Goal: Transaction & Acquisition: Purchase product/service

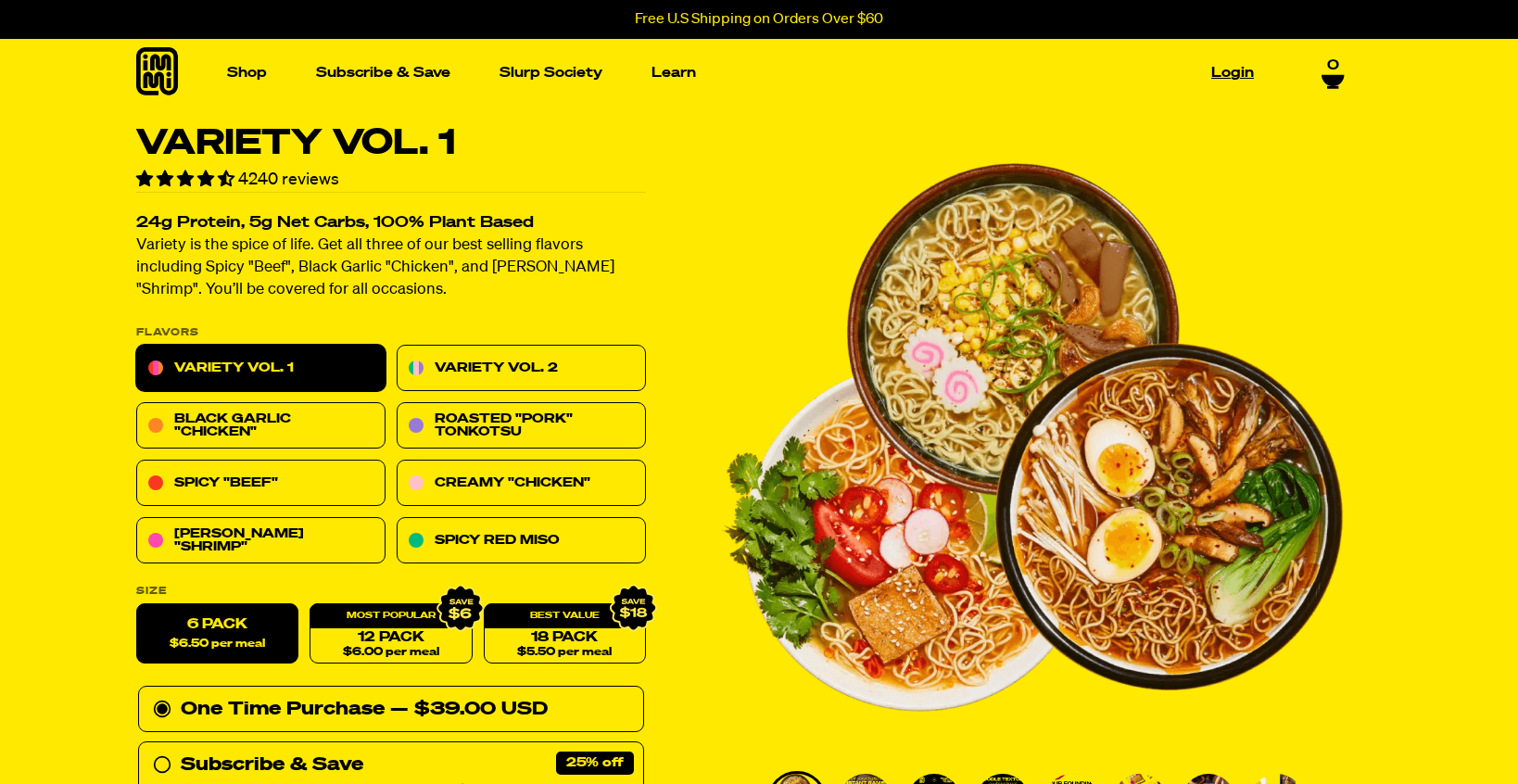
click at [1226, 72] on link "Login" at bounding box center [1231, 72] width 58 height 28
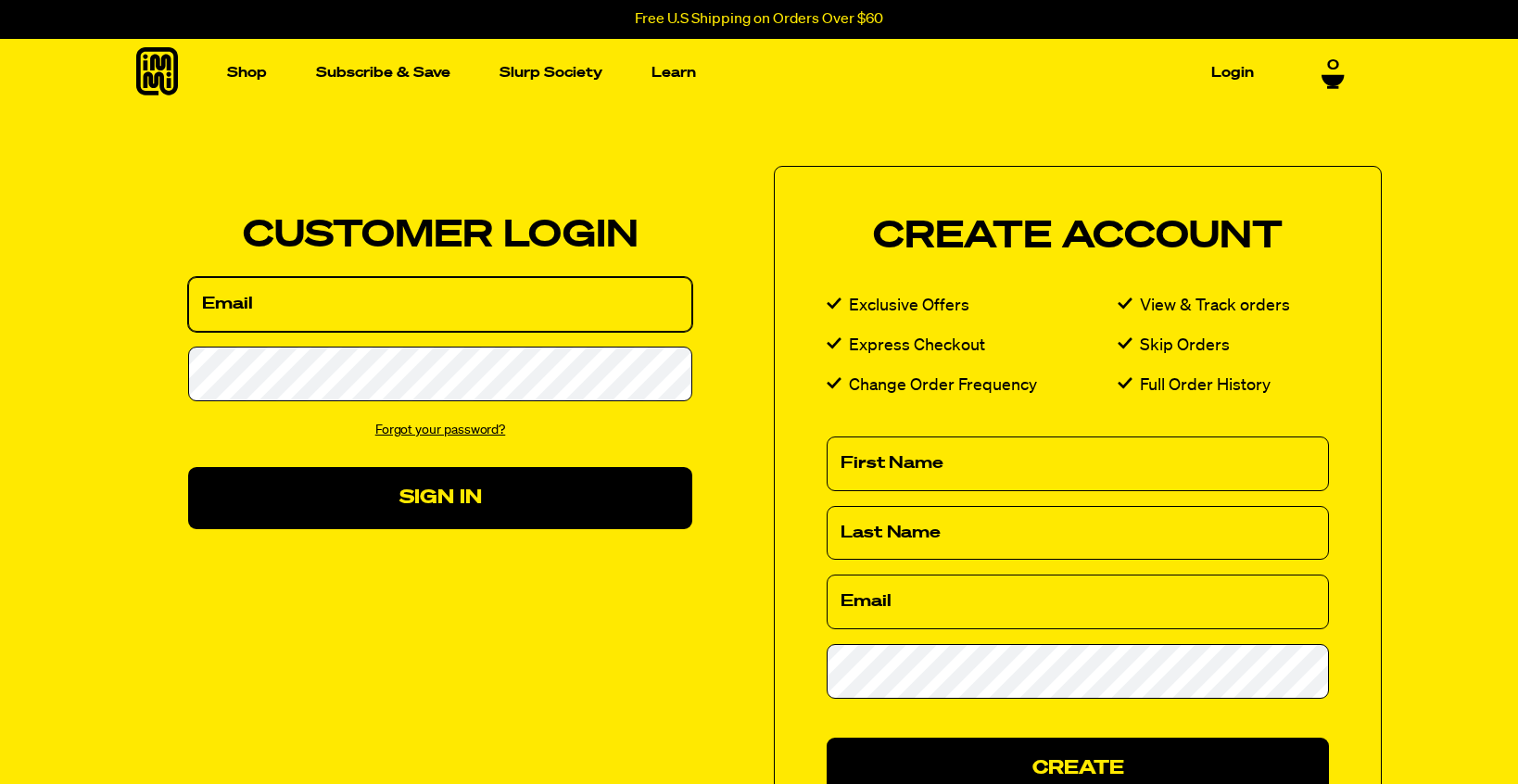
type input "[EMAIL_ADDRESS][DOMAIN_NAME]"
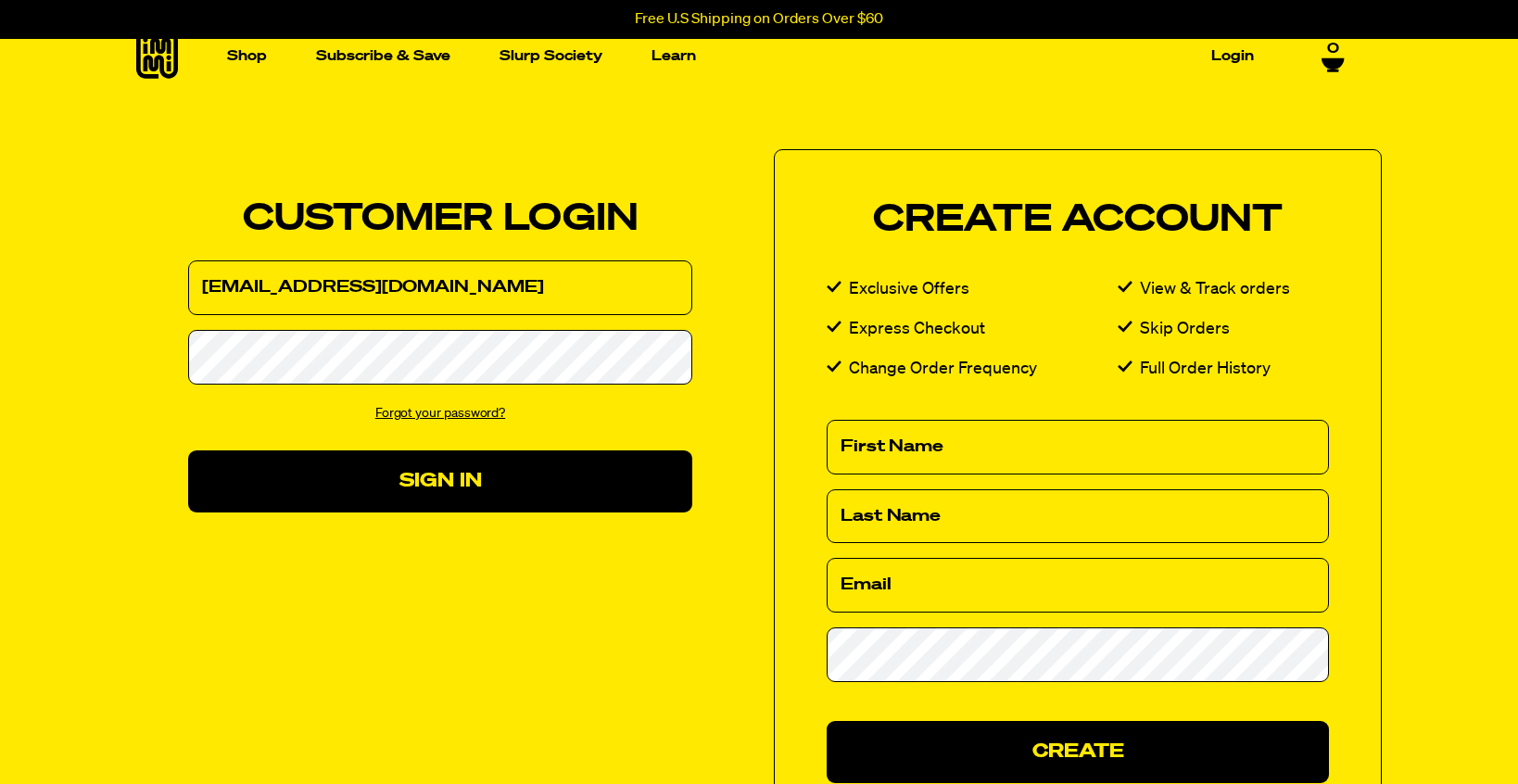
scroll to position [17, 0]
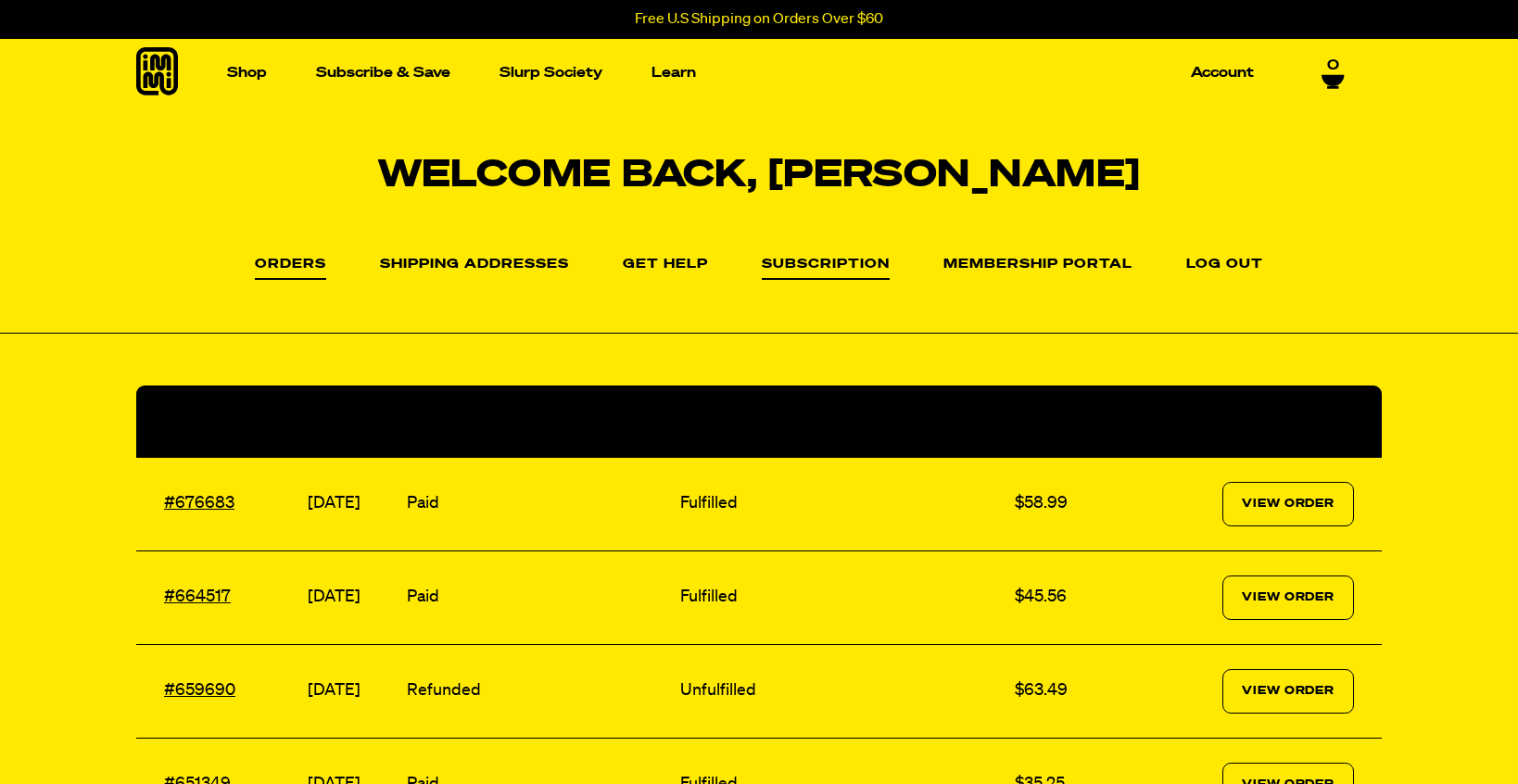
click at [815, 268] on link "Subscription" at bounding box center [825, 268] width 128 height 23
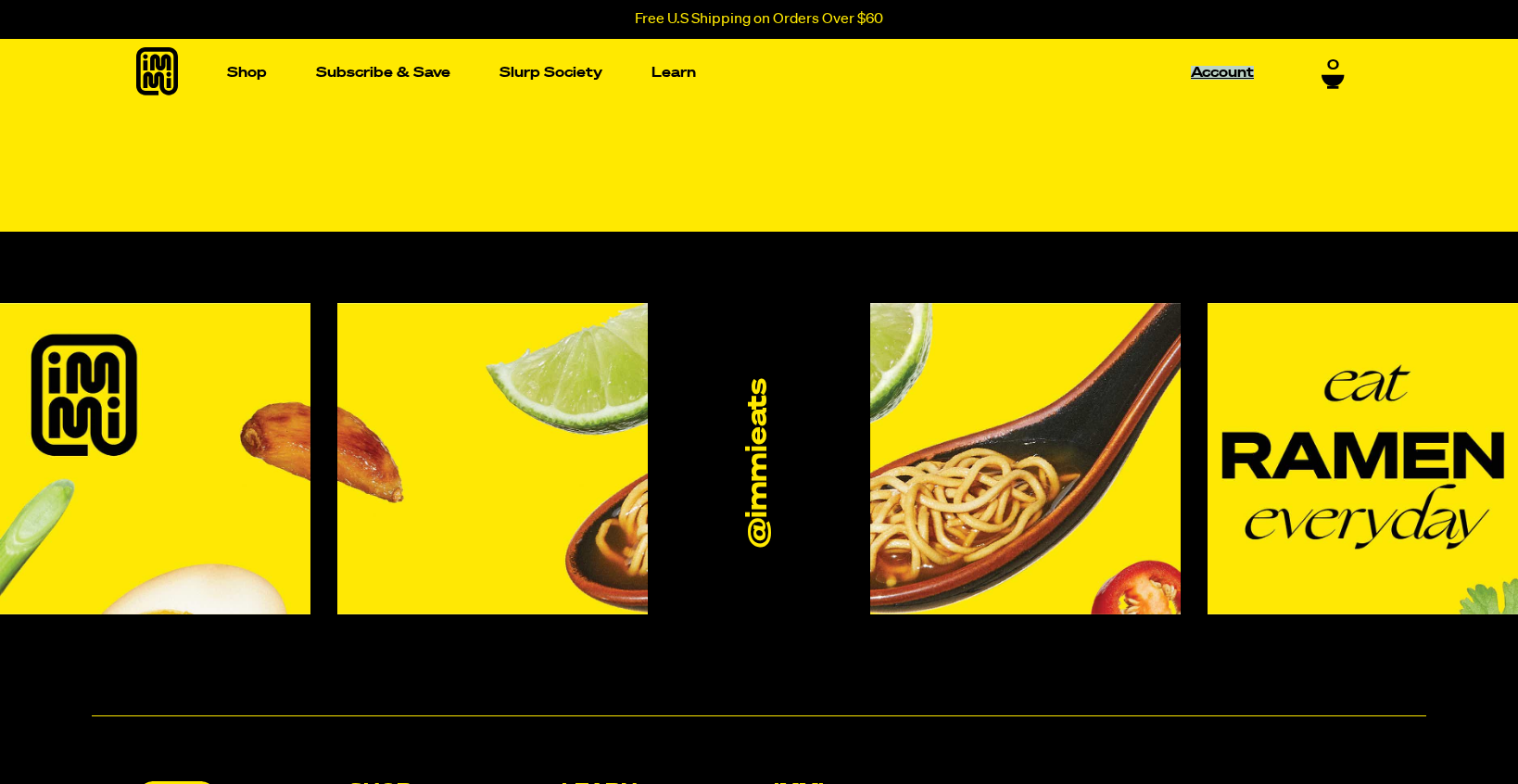
click at [1211, 73] on link "Account" at bounding box center [1222, 72] width 78 height 28
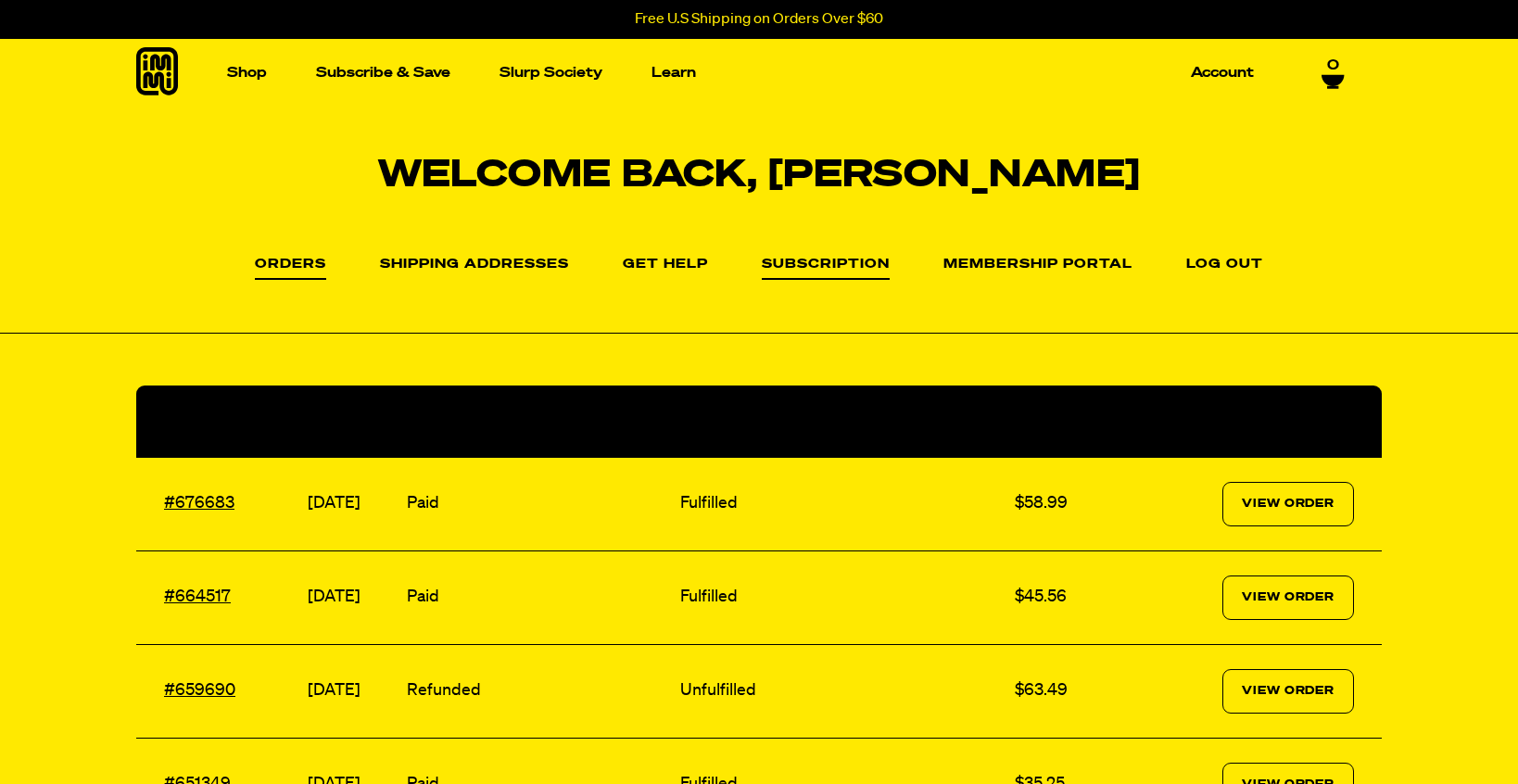
click at [857, 264] on link "Subscription" at bounding box center [825, 268] width 128 height 23
click at [1278, 598] on link "View Order" at bounding box center [1287, 597] width 131 height 44
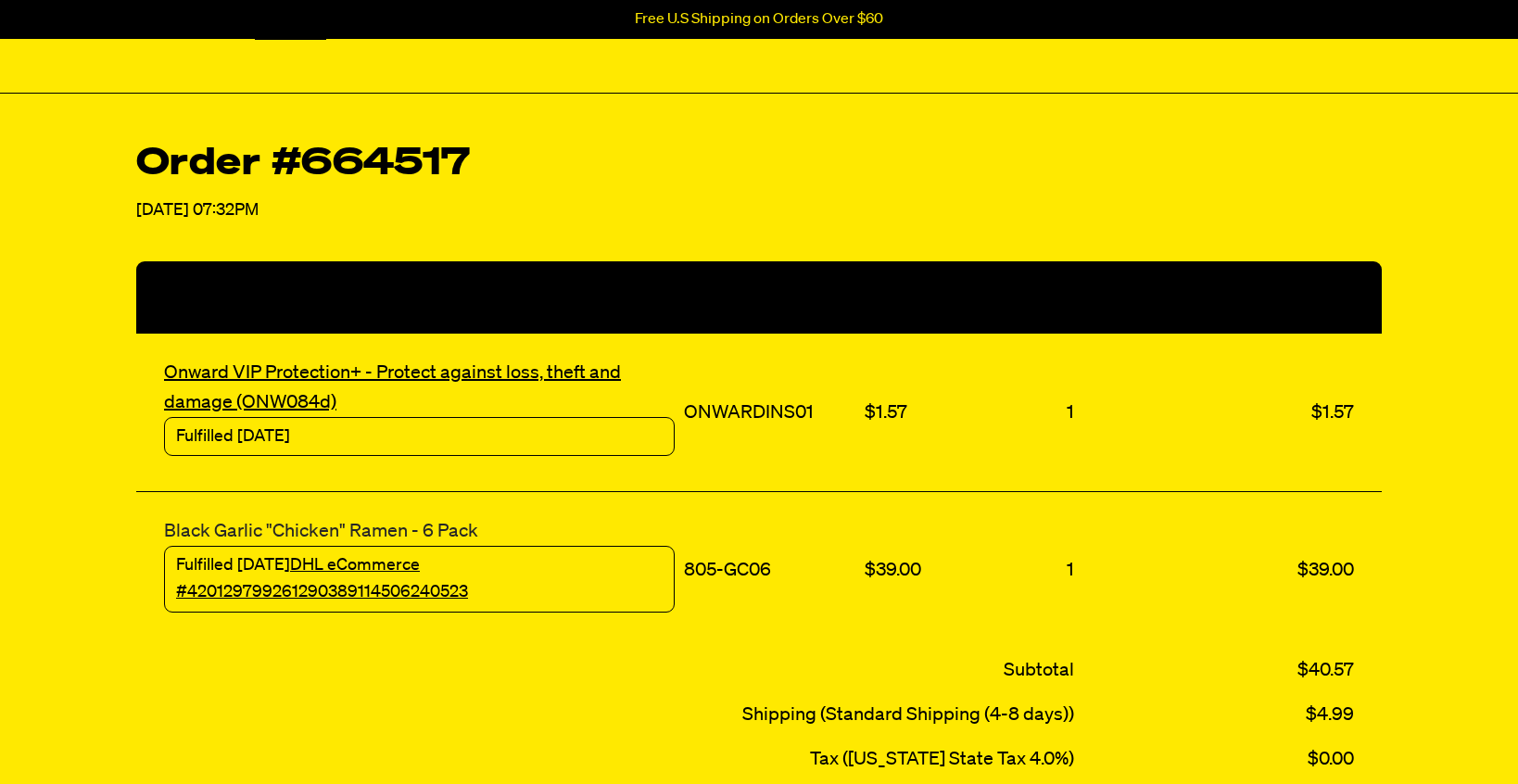
scroll to position [240, 1]
click at [301, 529] on link "Black Garlic "Chicken" Ramen - 6 Pack" at bounding box center [321, 531] width 314 height 19
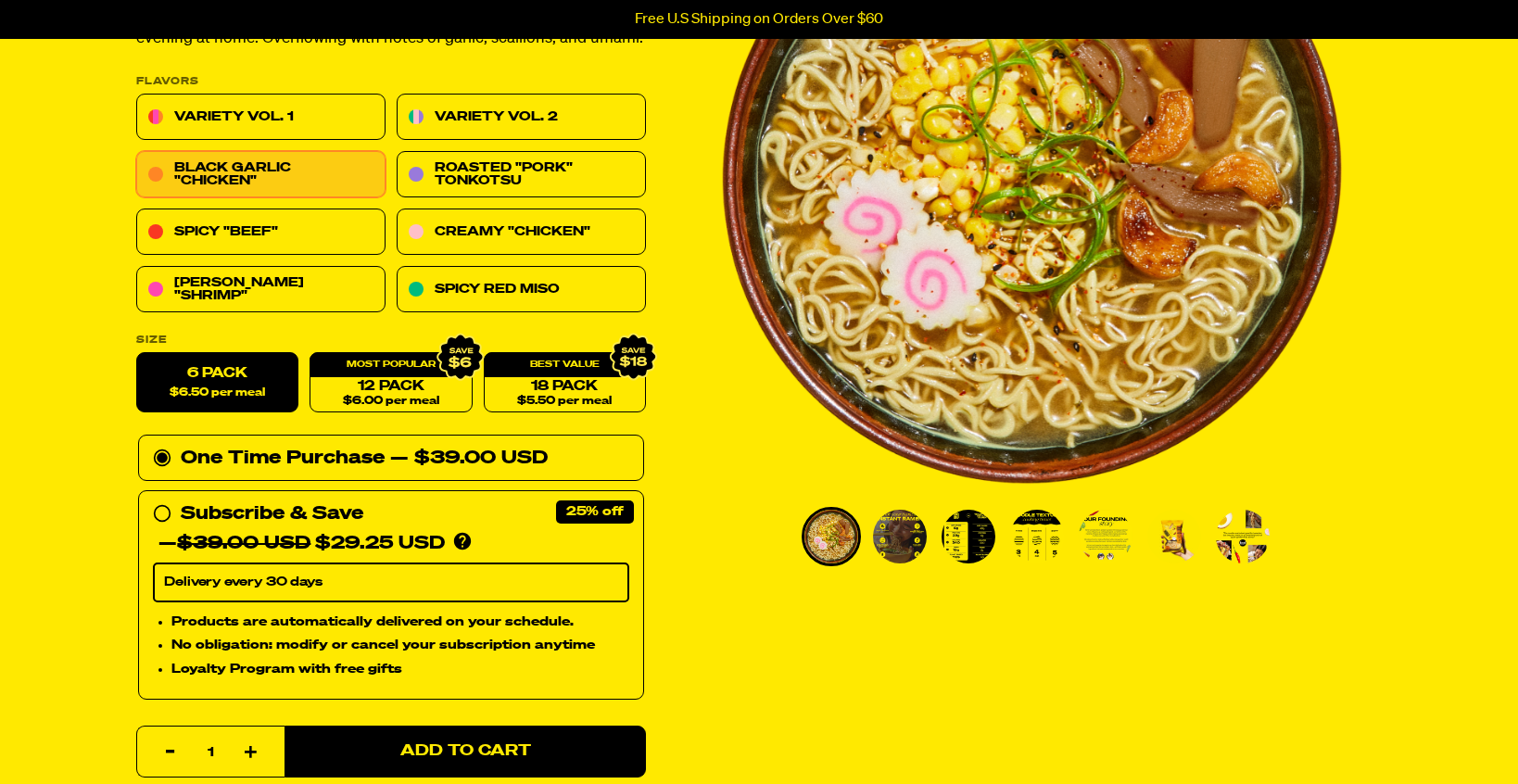
scroll to position [265, 0]
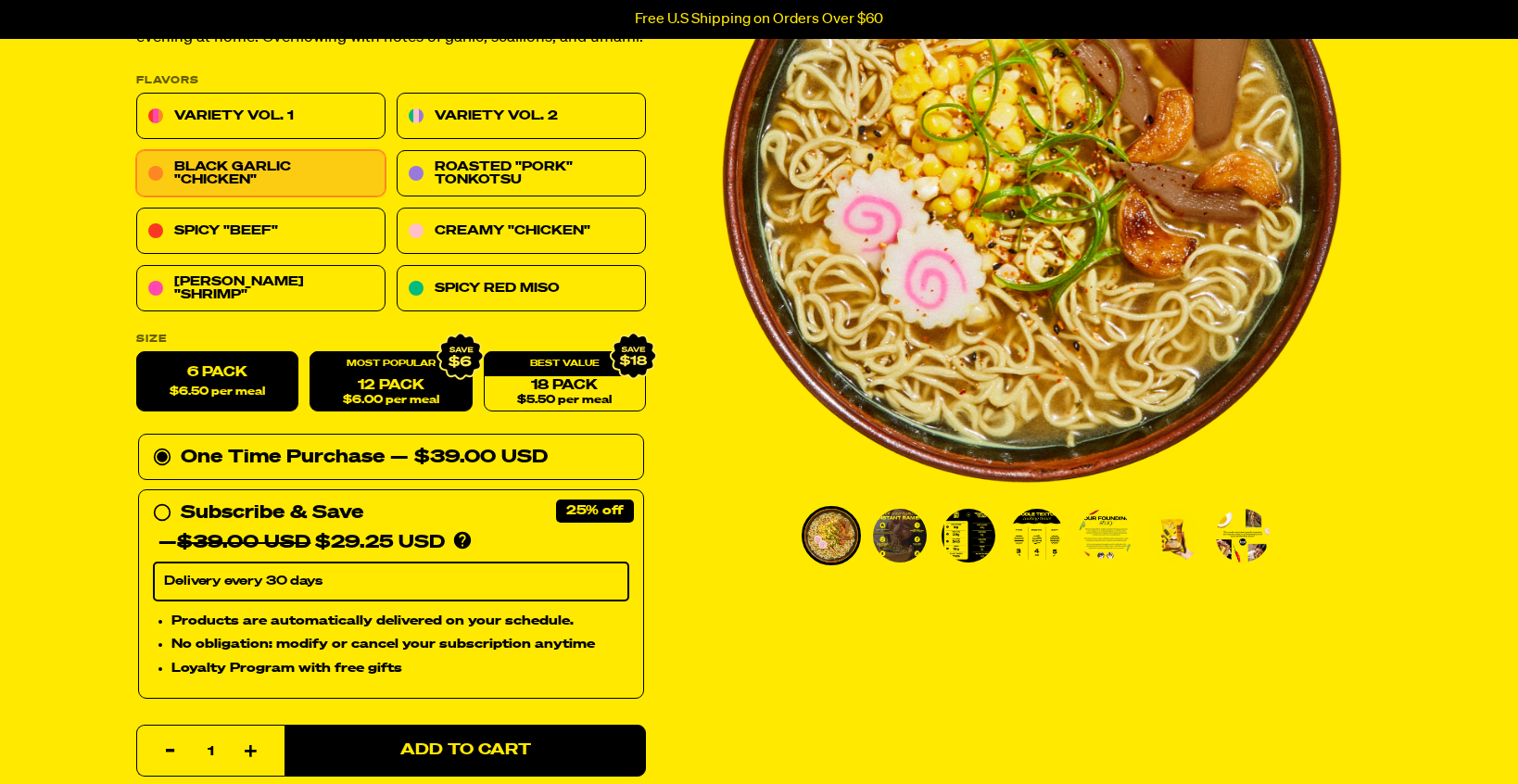
click at [371, 388] on link "12 Pack $6.00 per meal" at bounding box center [390, 382] width 162 height 60
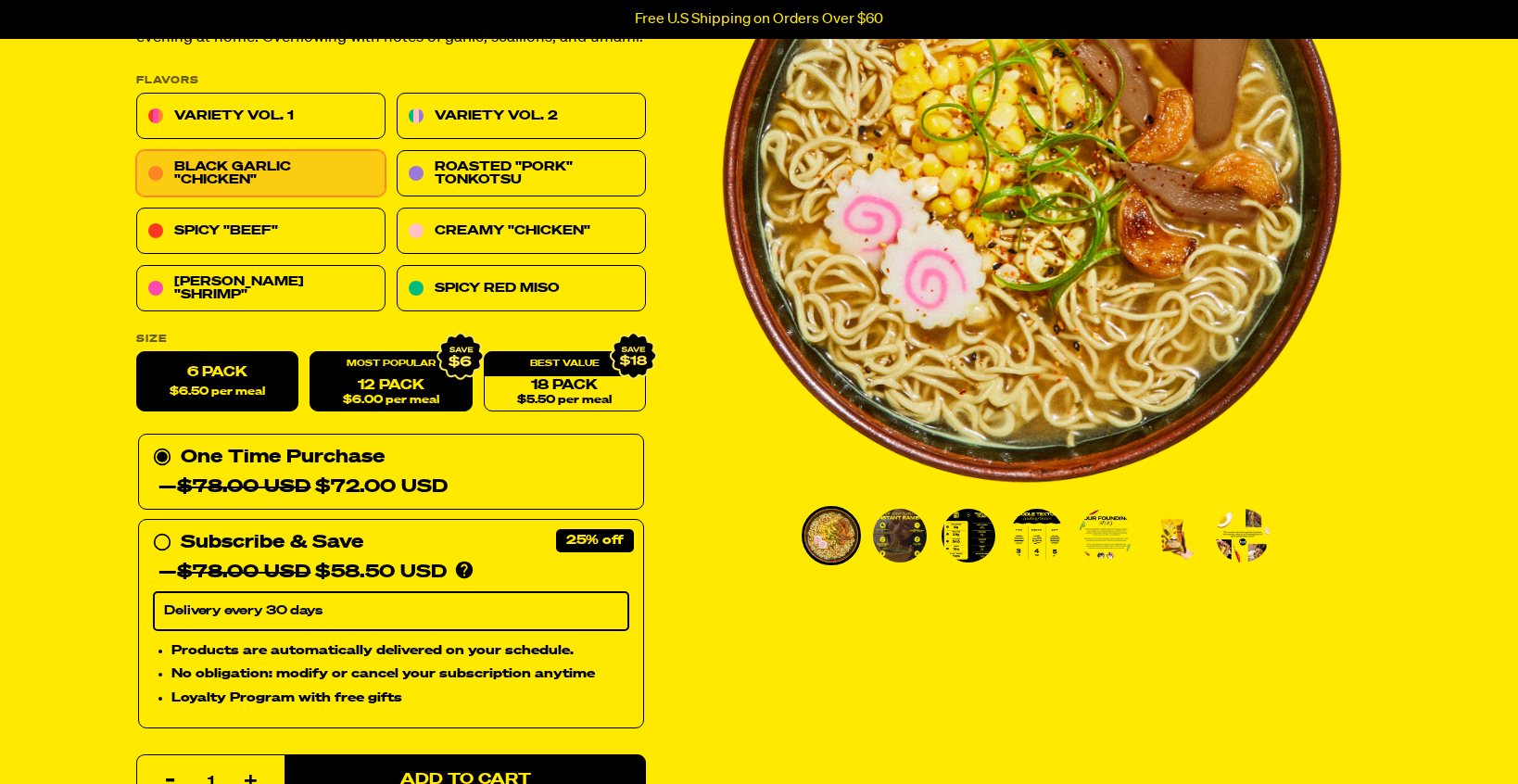
click at [272, 385] on label "6 Pack $6.50 per meal" at bounding box center [217, 382] width 162 height 60
click at [137, 353] on input "6 Pack $6.50 per meal" at bounding box center [136, 352] width 1 height 1
radio input "true"
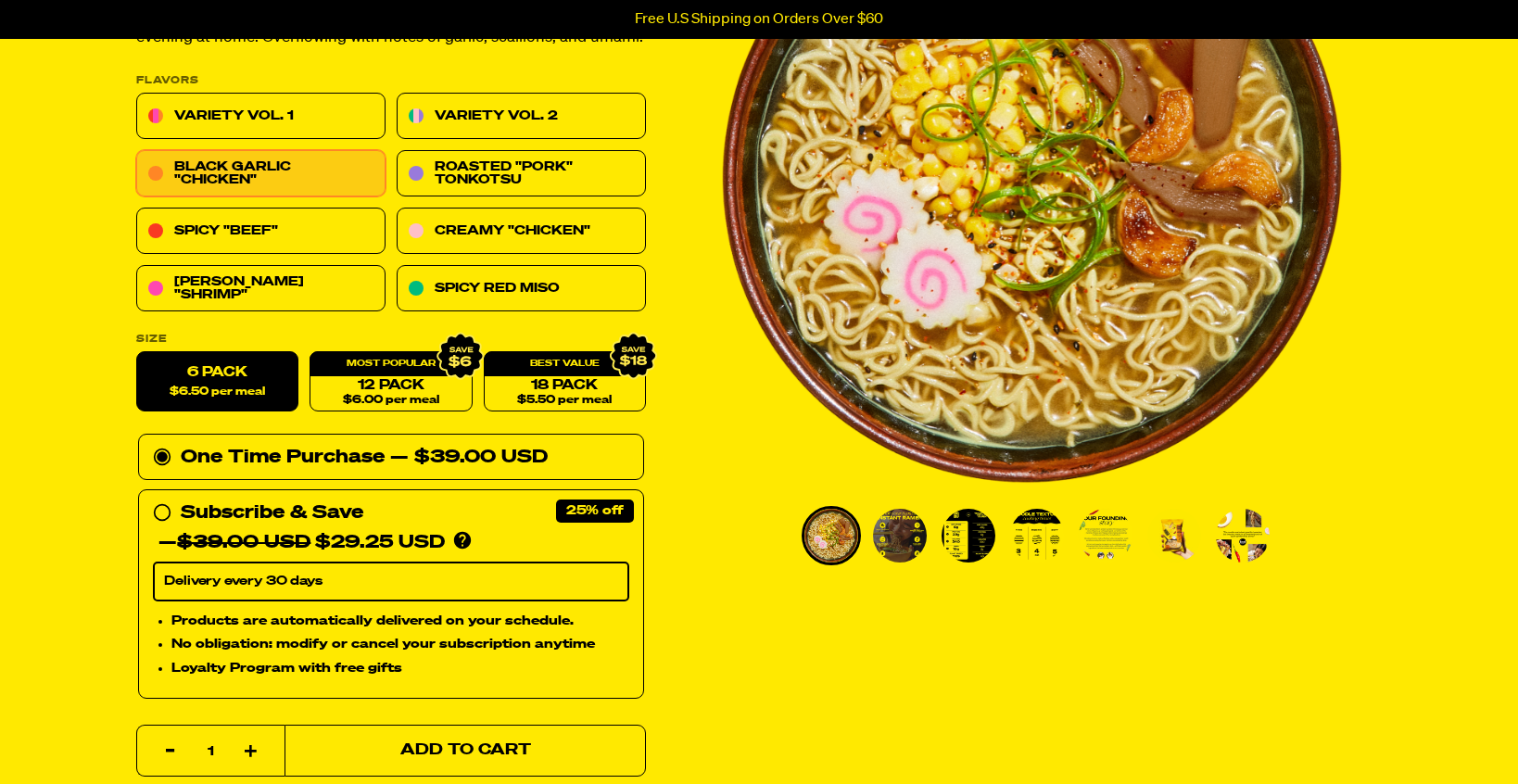
click at [402, 743] on span "Add to Cart" at bounding box center [465, 751] width 131 height 16
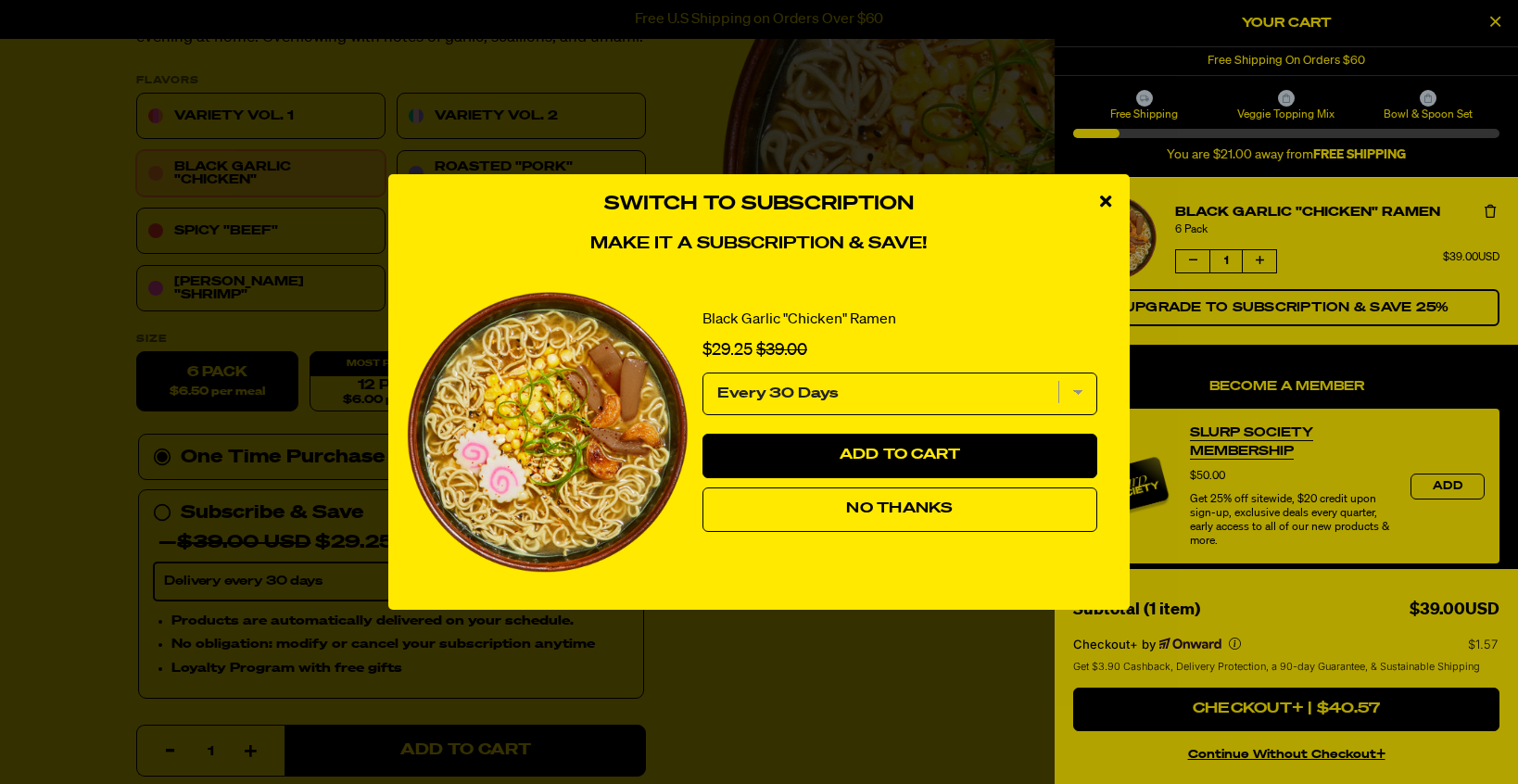
click at [924, 507] on span "No Thanks" at bounding box center [899, 508] width 107 height 15
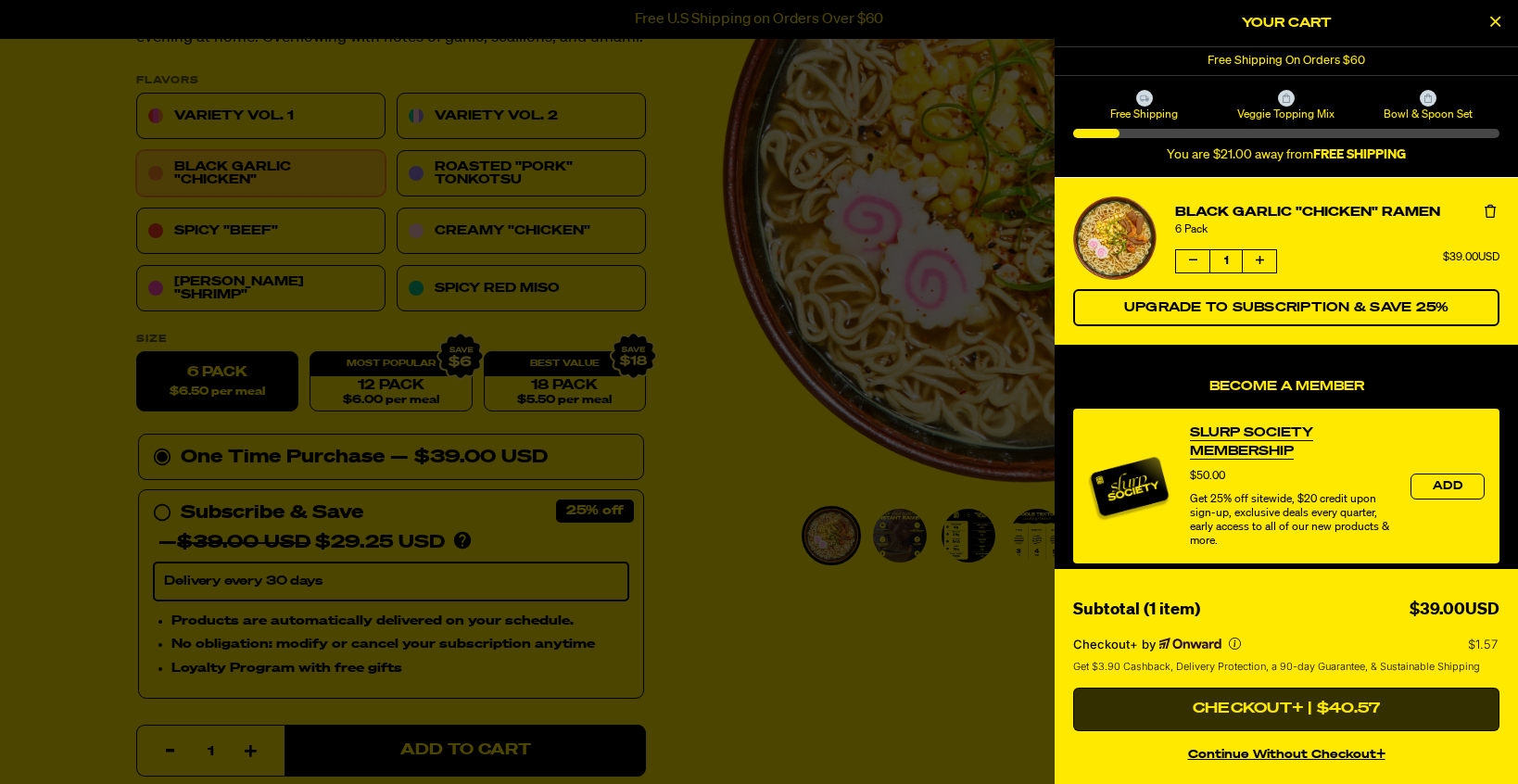
click at [1387, 709] on button "Checkout+ | $40.57" at bounding box center [1285, 709] width 426 height 44
